Goal: Find specific page/section: Find specific page/section

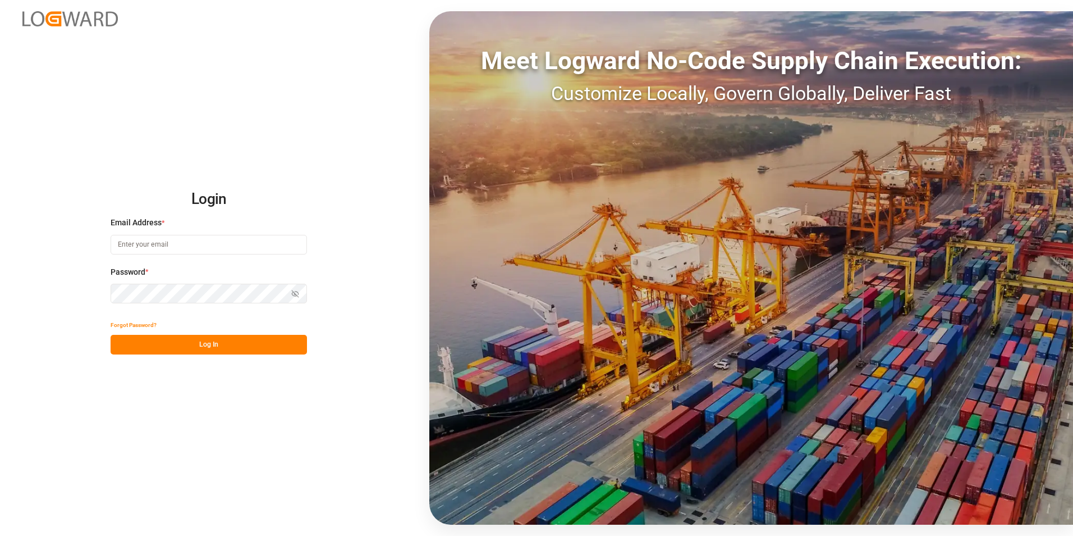
type input "[PERSON_NAME][EMAIL_ADDRESS][DOMAIN_NAME]"
drag, startPoint x: 180, startPoint y: 340, endPoint x: 184, endPoint y: 346, distance: 7.0
click at [181, 341] on button "Log In" at bounding box center [209, 345] width 196 height 20
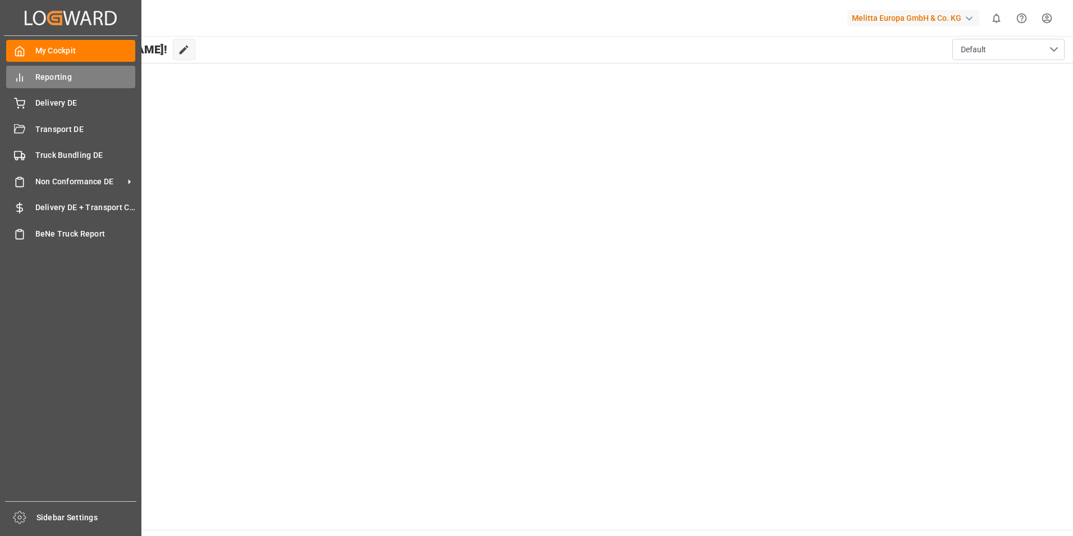
click at [60, 81] on span "Reporting" at bounding box center [85, 77] width 100 height 12
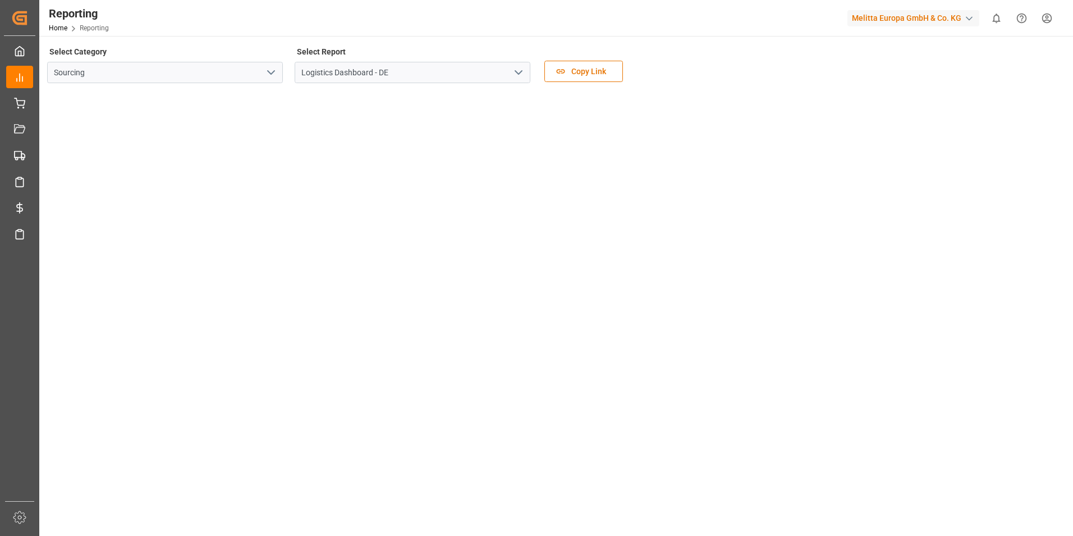
click at [278, 67] on button "open menu" at bounding box center [270, 72] width 17 height 17
click at [278, 67] on button "close menu" at bounding box center [270, 72] width 17 height 17
click at [426, 72] on input "Logistics Dashboard - DE" at bounding box center [413, 72] width 236 height 21
click at [515, 75] on icon "open menu" at bounding box center [518, 72] width 13 height 13
click at [515, 75] on icon "close menu" at bounding box center [518, 72] width 13 height 13
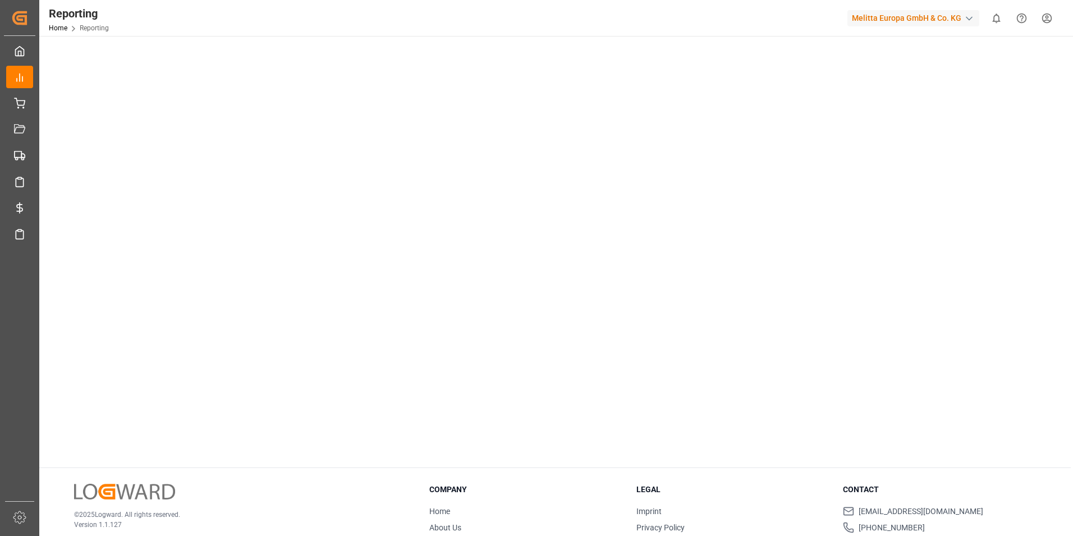
scroll to position [564, 0]
